Goal: Task Accomplishment & Management: Manage account settings

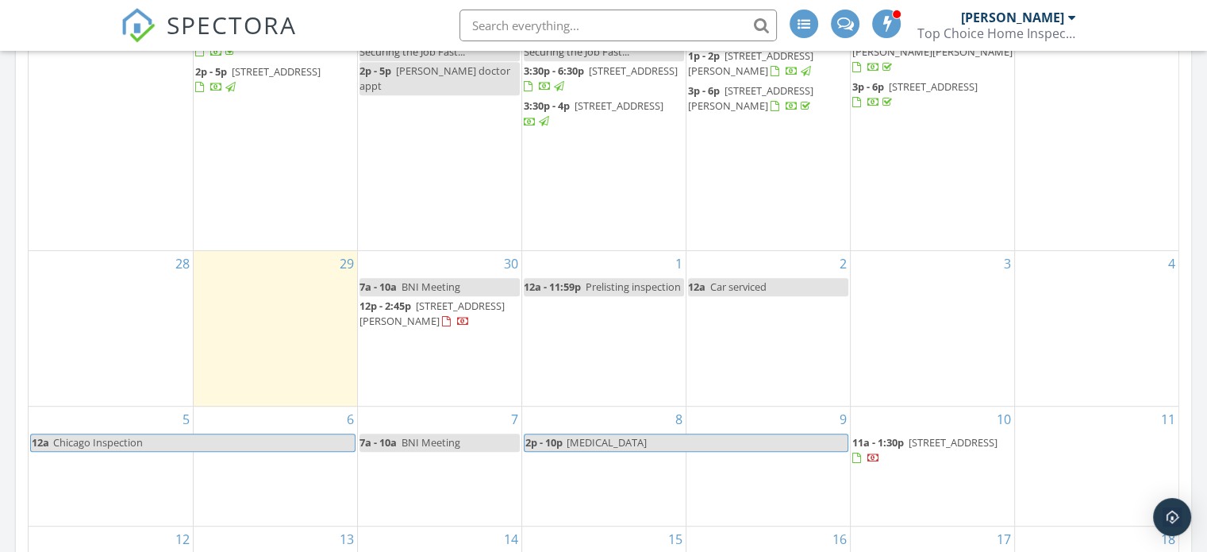
scroll to position [714, 0]
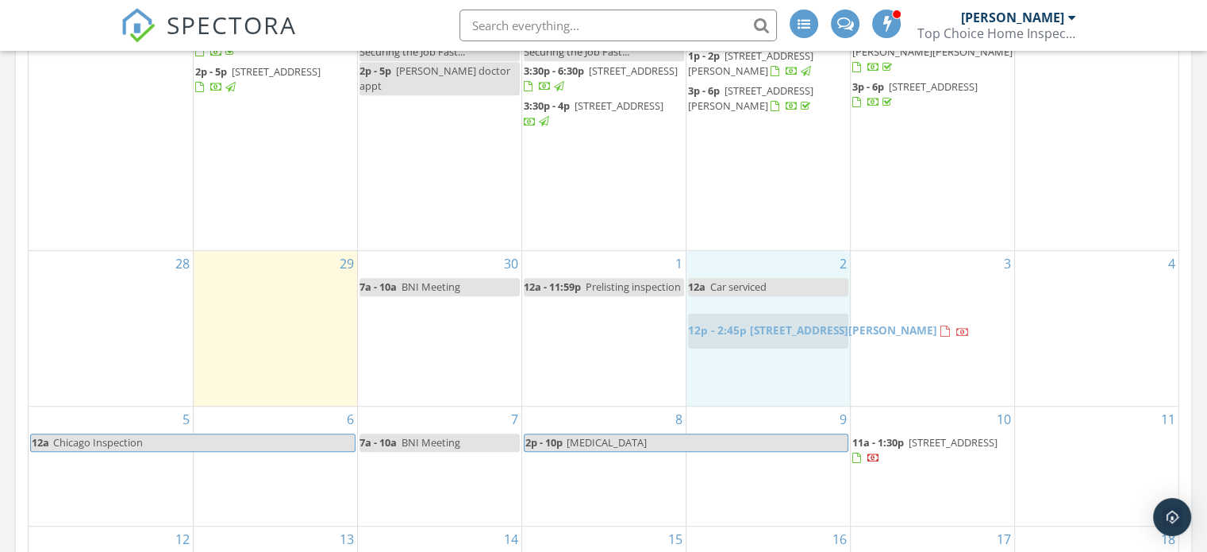
drag, startPoint x: 408, startPoint y: 331, endPoint x: 737, endPoint y: 332, distance: 329.4
click at [737, 332] on body "SPECTORA Todd Hoffmeyer Top Choice Home Inspections, LLC Role: Inspector Change…" at bounding box center [603, 442] width 1207 height 2312
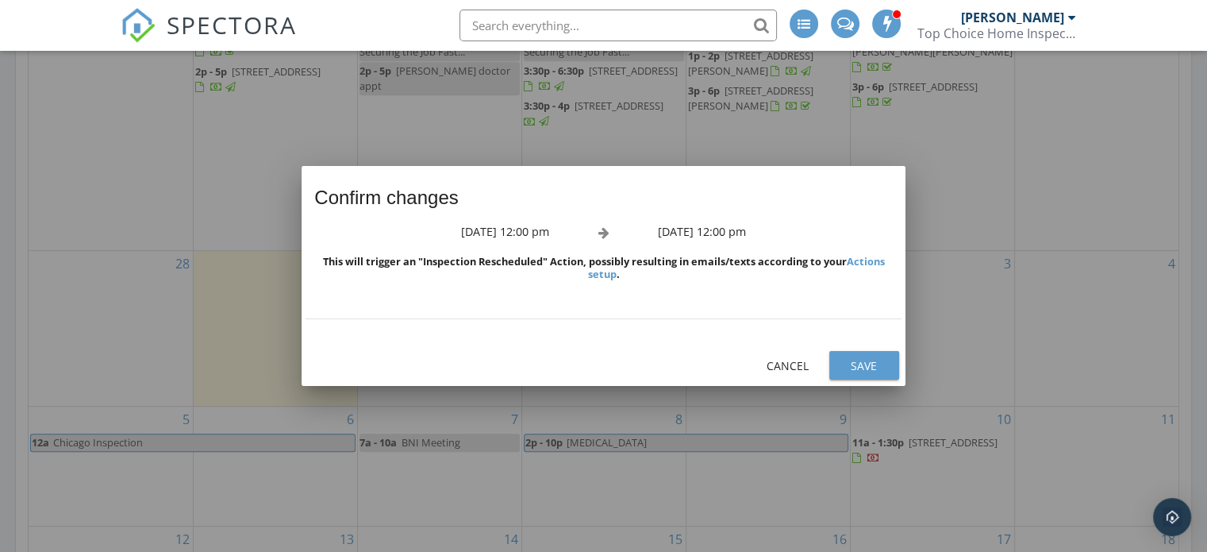
click at [870, 360] on div "Save" at bounding box center [864, 365] width 44 height 17
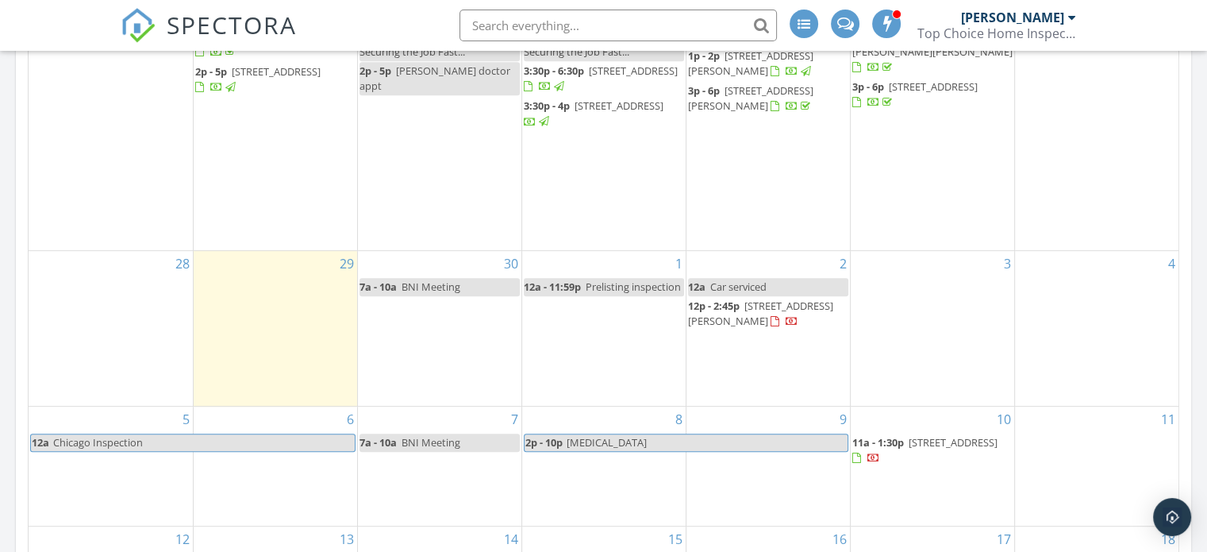
drag, startPoint x: 753, startPoint y: 313, endPoint x: 749, endPoint y: 329, distance: 17.1
click at [749, 329] on span "12p - 2:45p 17 Pinewood Dr, Medina 44256" at bounding box center [768, 313] width 160 height 31
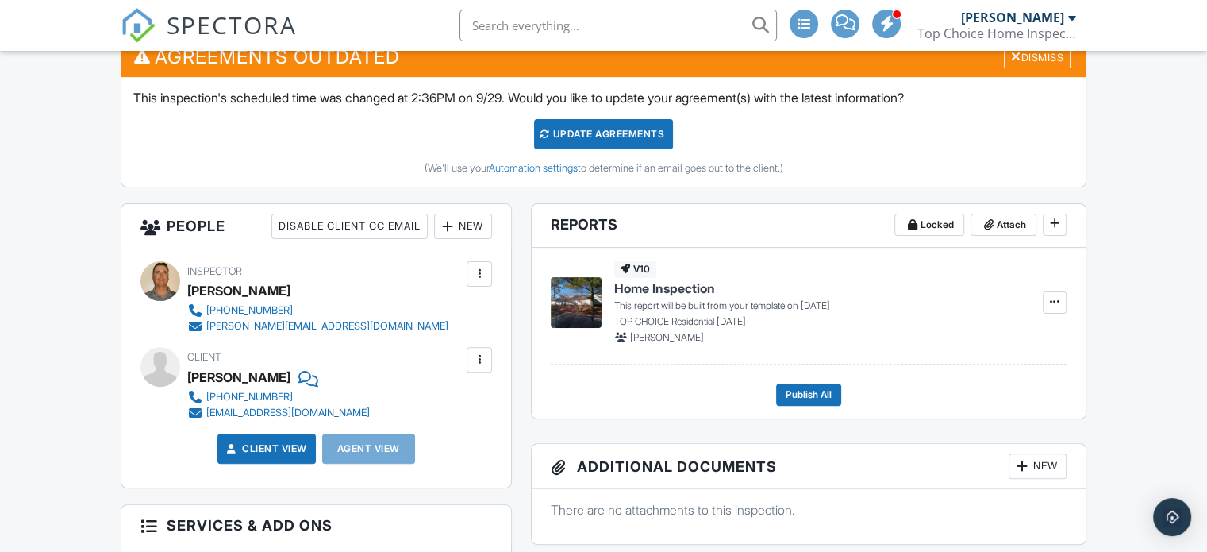
scroll to position [318, 0]
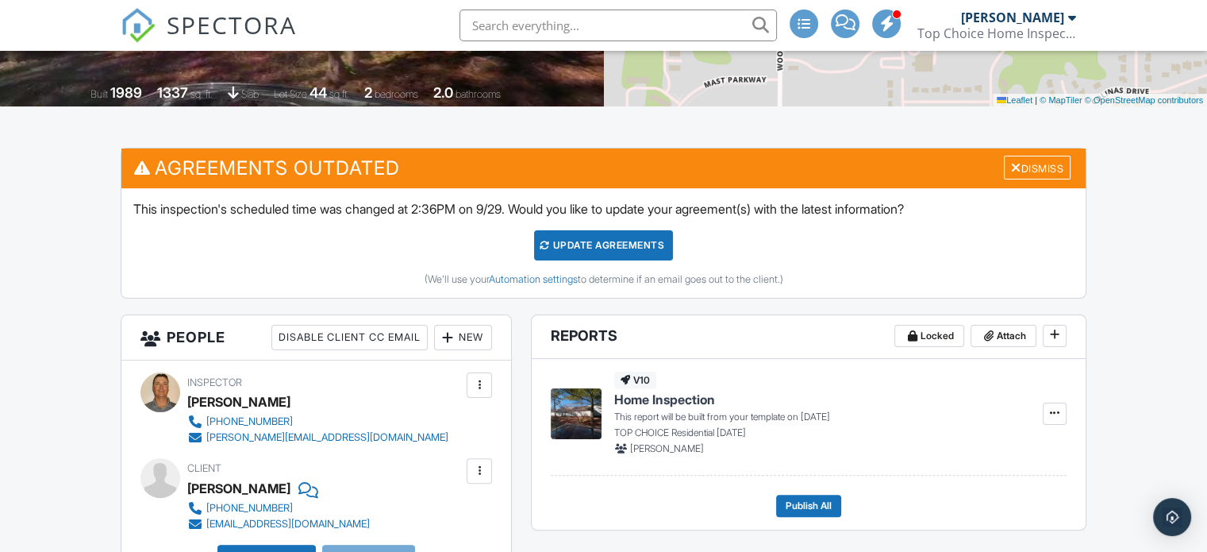
click at [597, 241] on div "Update Agreements" at bounding box center [603, 245] width 139 height 30
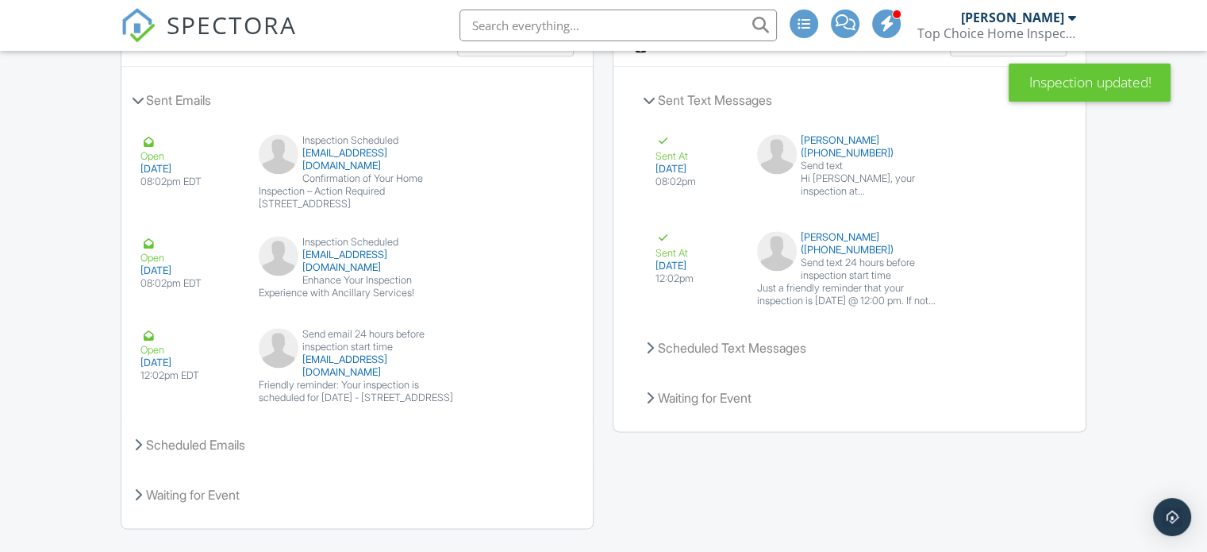
scroll to position [2098, 0]
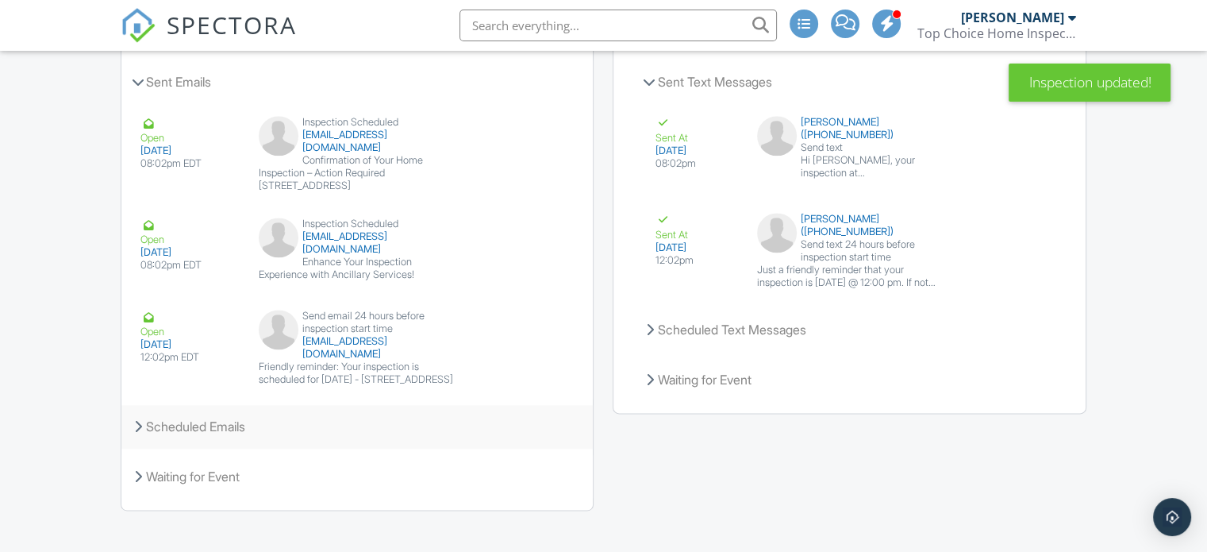
click at [187, 414] on div "Scheduled Emails" at bounding box center [356, 426] width 471 height 43
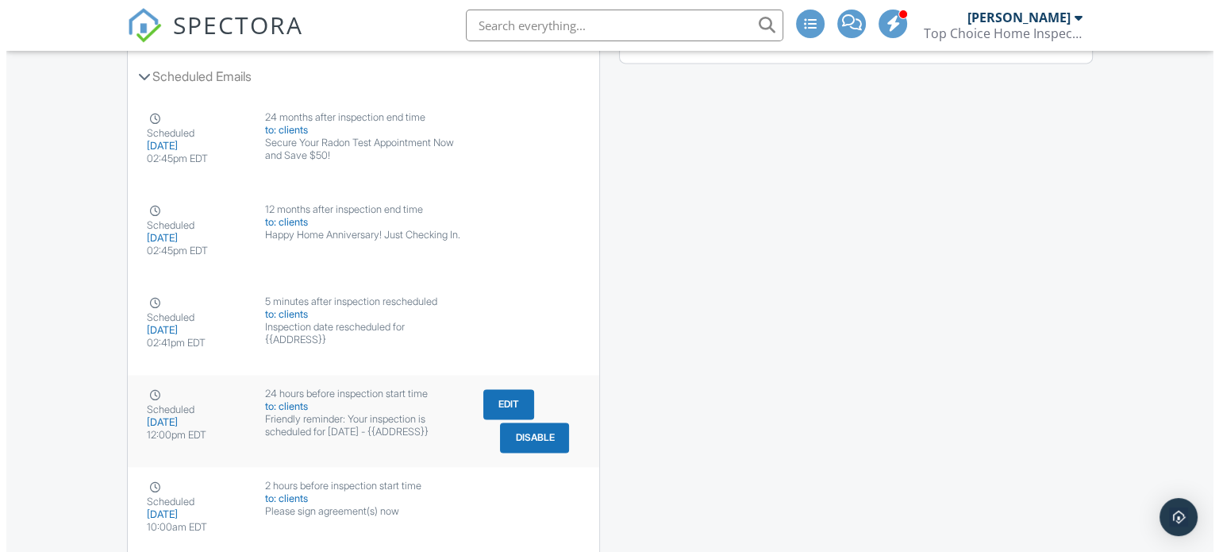
scroll to position [2558, 0]
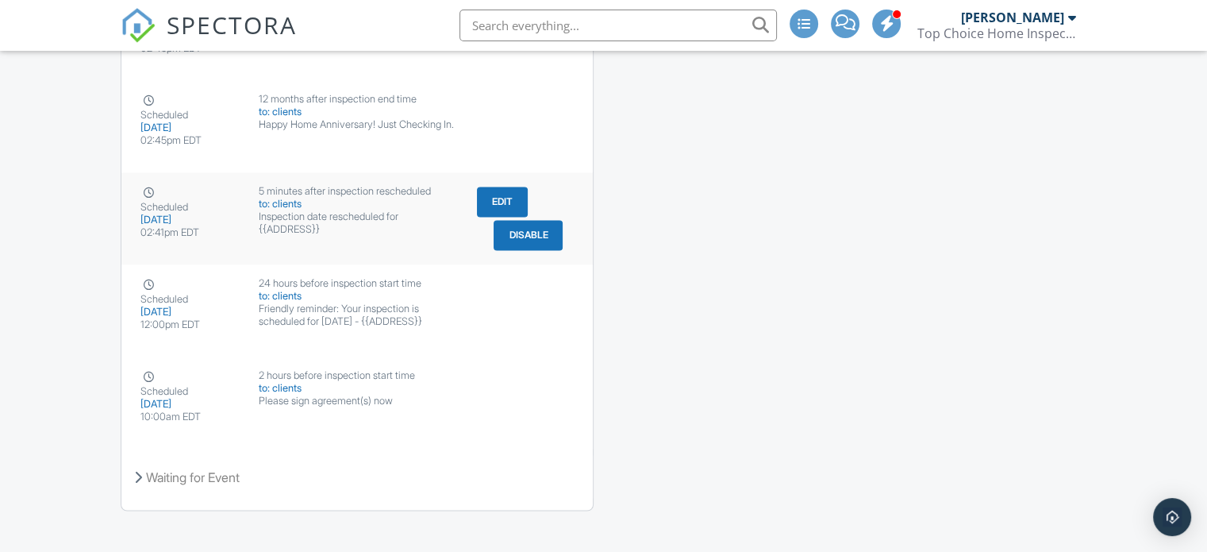
click at [498, 187] on button "Edit" at bounding box center [502, 202] width 51 height 30
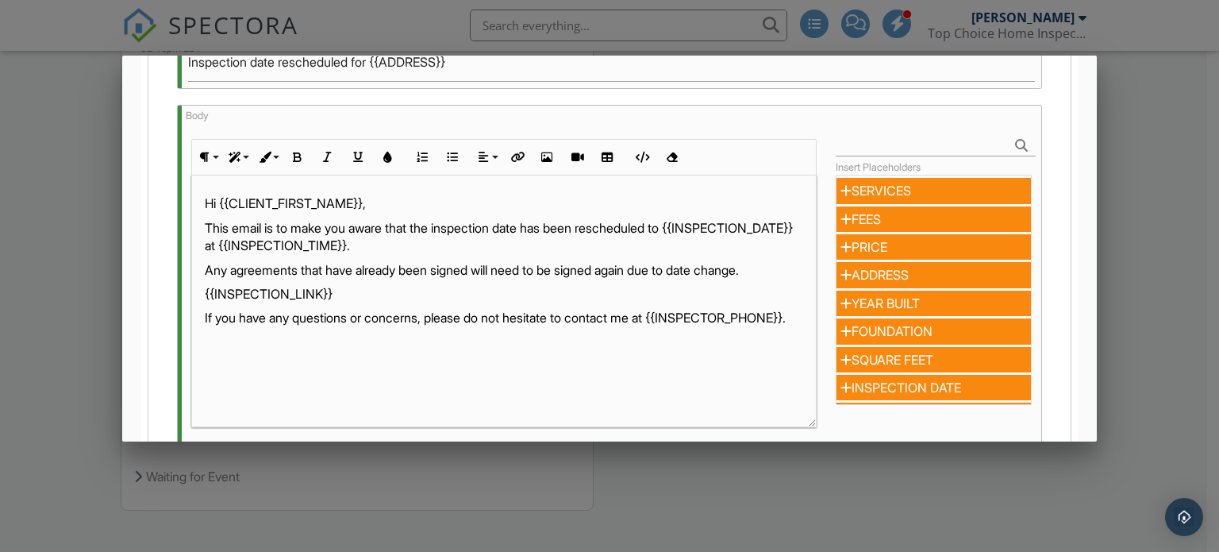
scroll to position [0, 0]
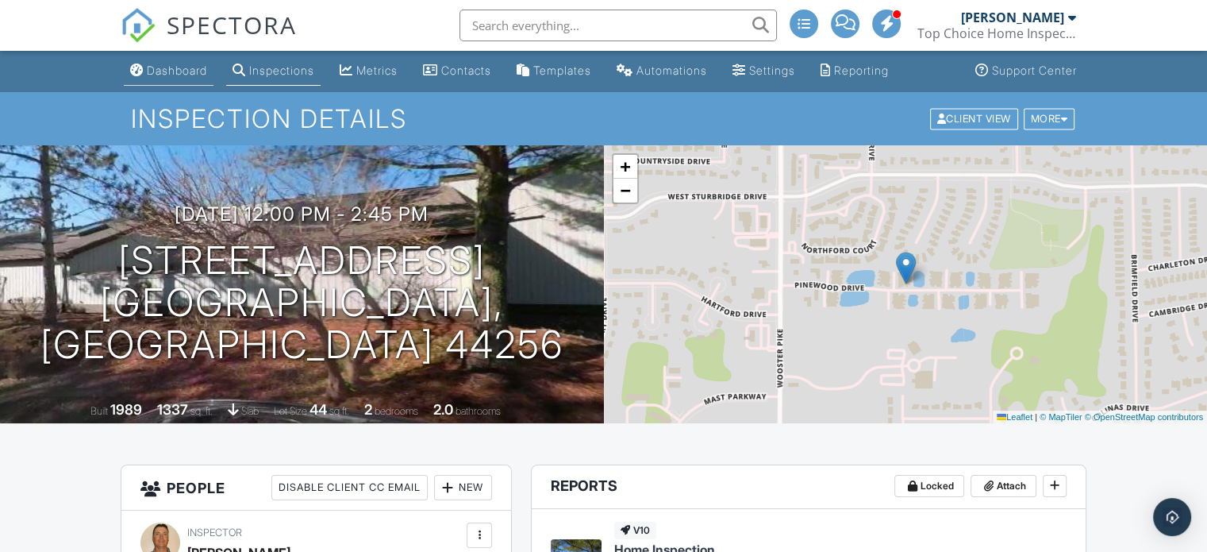
click at [185, 72] on div "Dashboard" at bounding box center [177, 70] width 60 height 13
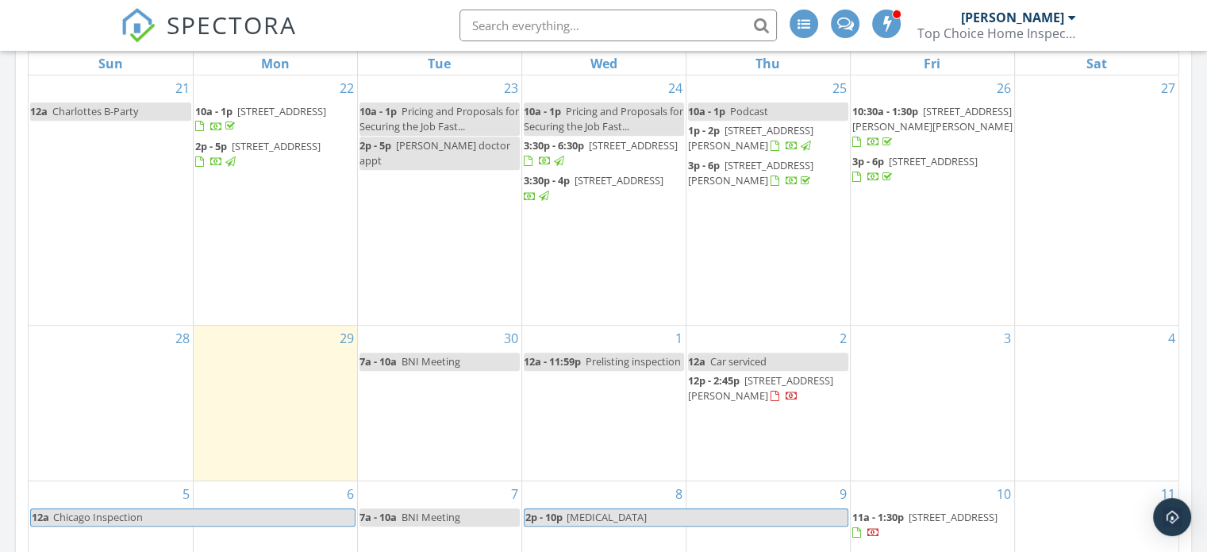
scroll to position [635, 0]
